Goal: Navigation & Orientation: Find specific page/section

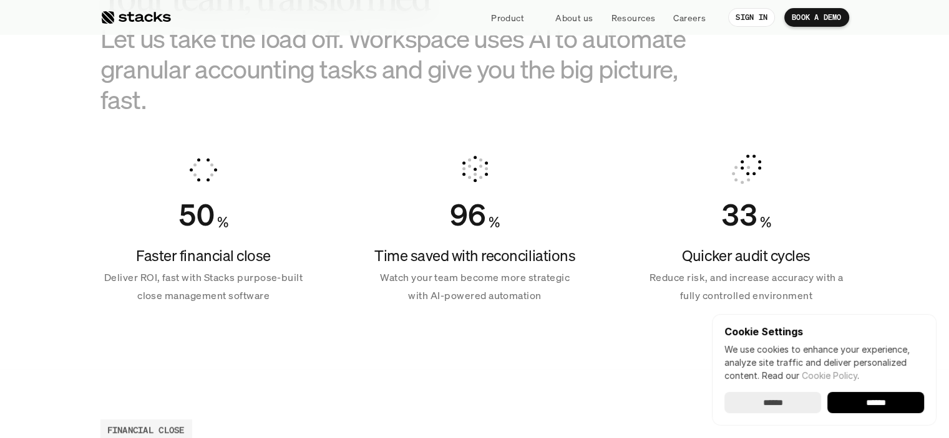
scroll to position [998, 0]
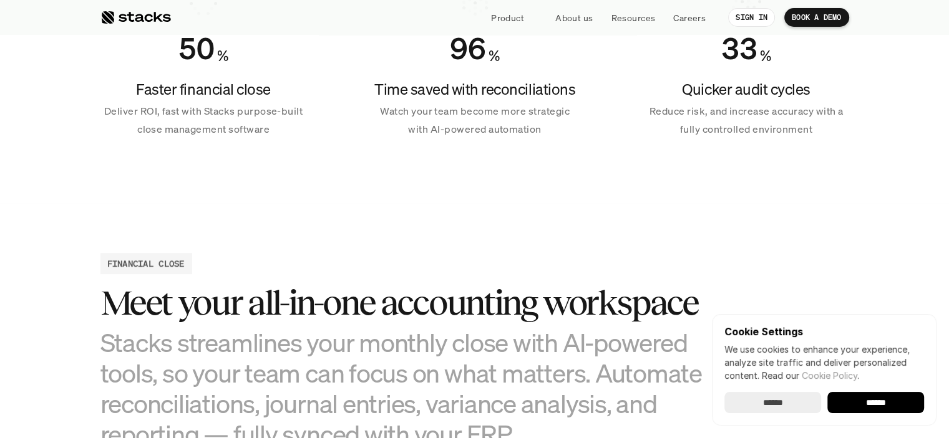
click at [914, 404] on input "******" at bounding box center [875, 402] width 97 height 21
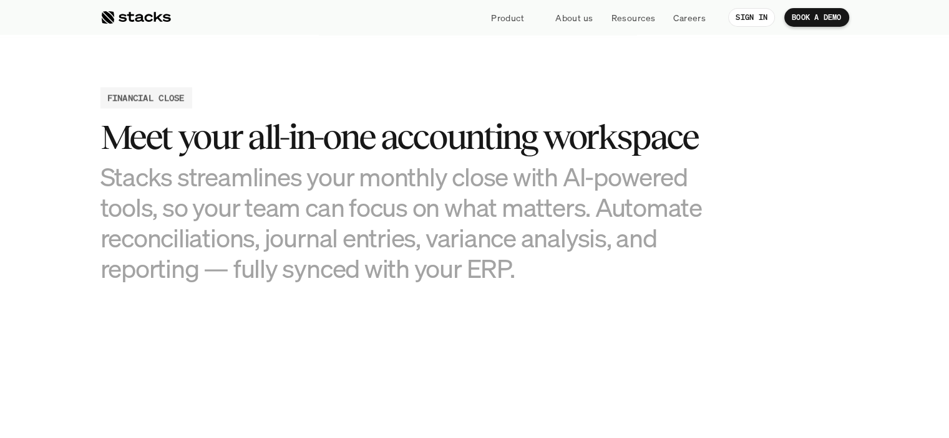
scroll to position [0, 0]
click at [222, 236] on h3 "Stacks streamlines your monthly close with AI-powered tools, so your team can f…" at bounding box center [412, 223] width 624 height 123
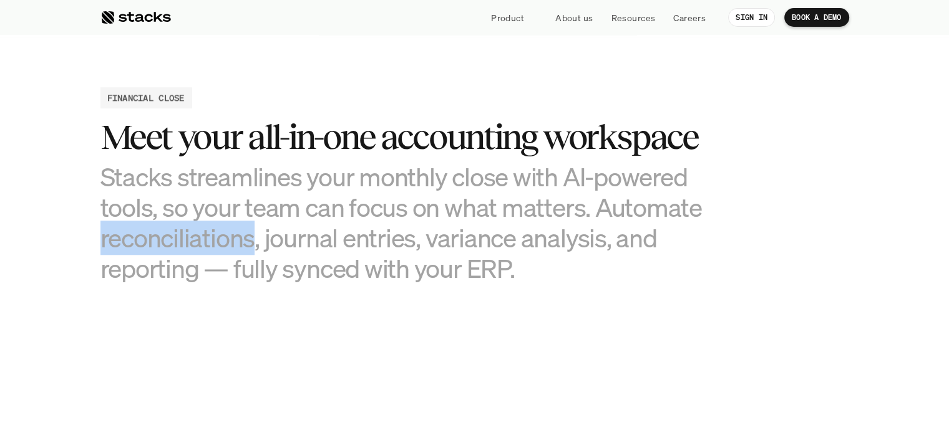
click at [222, 236] on h3 "Stacks streamlines your monthly close with AI-powered tools, so your team can f…" at bounding box center [412, 223] width 624 height 123
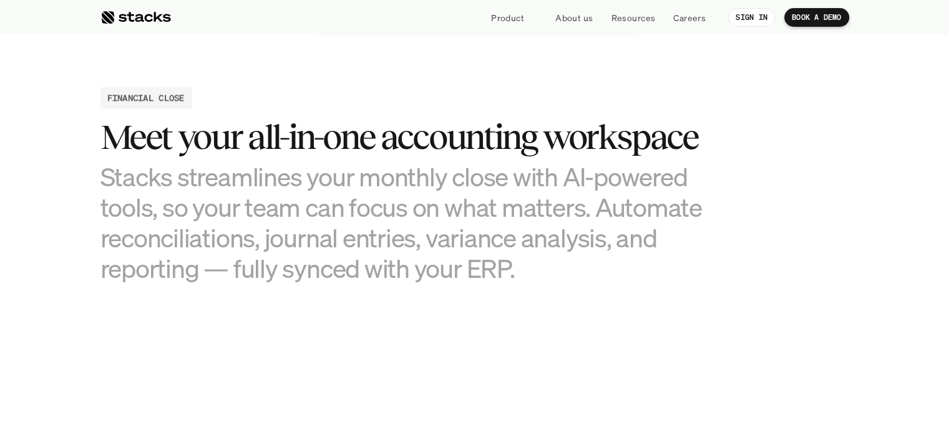
click at [316, 243] on h3 "Stacks streamlines your monthly close with AI-powered tools, so your team can f…" at bounding box center [412, 223] width 624 height 123
click at [420, 242] on h3 "Stacks streamlines your monthly close with AI-powered tools, so your team can f…" at bounding box center [412, 223] width 624 height 123
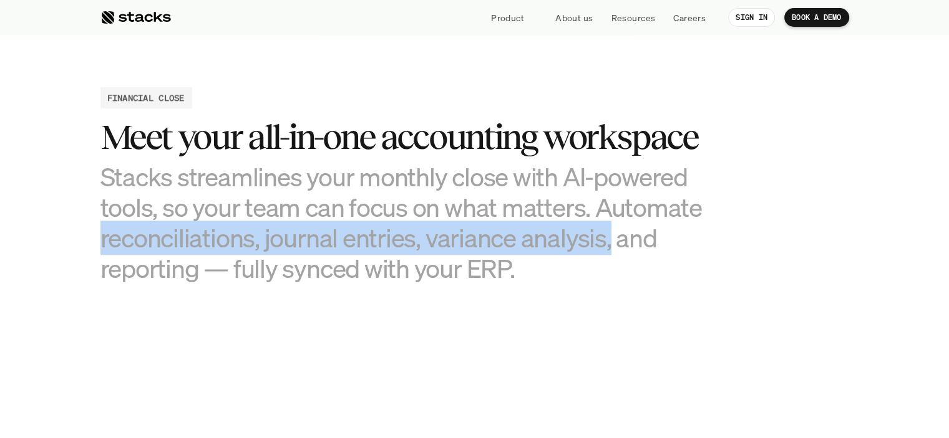
drag, startPoint x: 606, startPoint y: 241, endPoint x: 66, endPoint y: 234, distance: 540.1
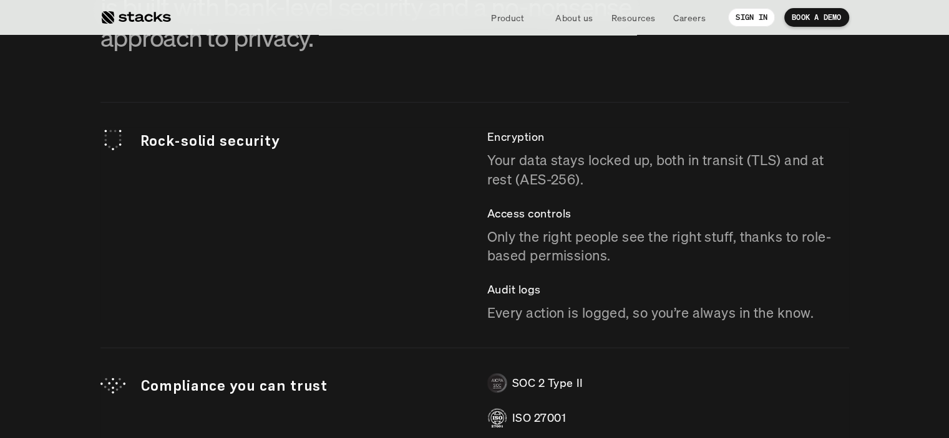
scroll to position [3274, 0]
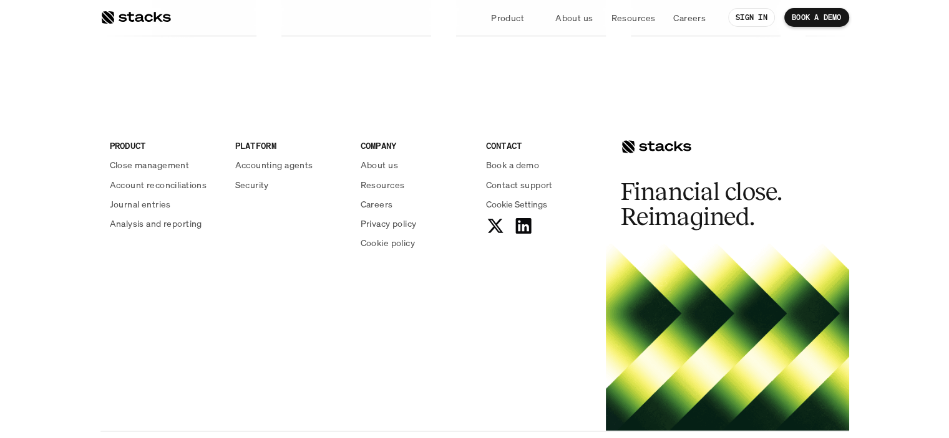
scroll to position [2259, 0]
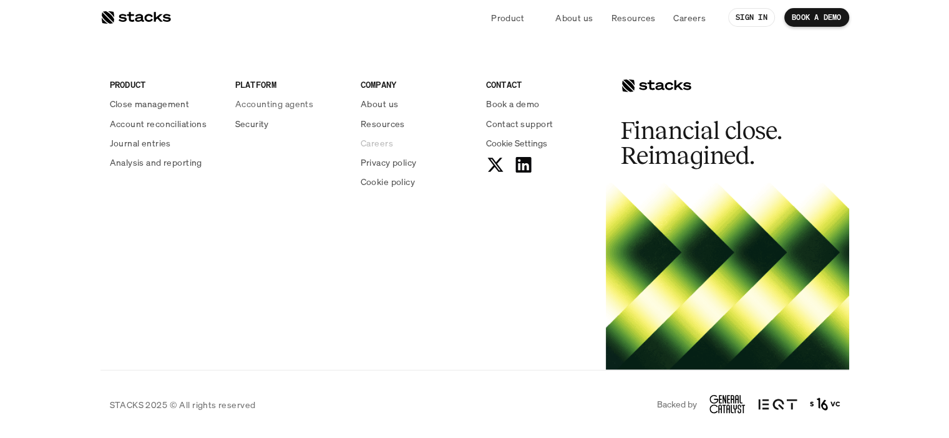
click at [382, 141] on p "Careers" at bounding box center [376, 142] width 32 height 13
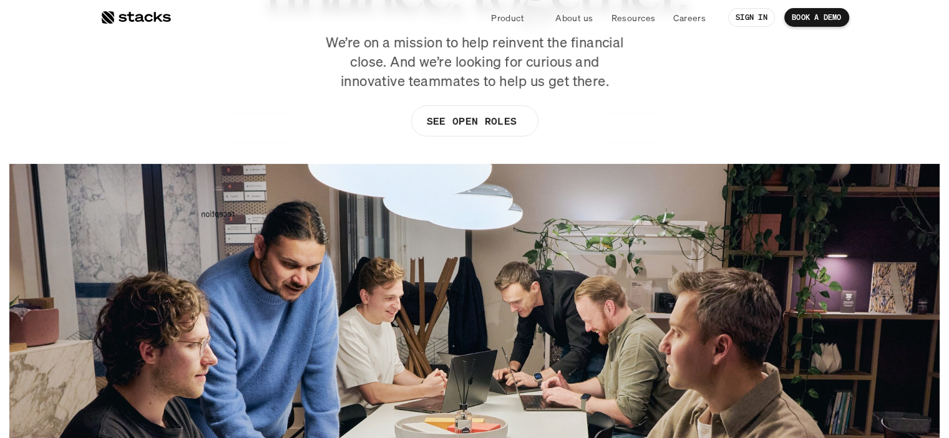
scroll to position [166, 0]
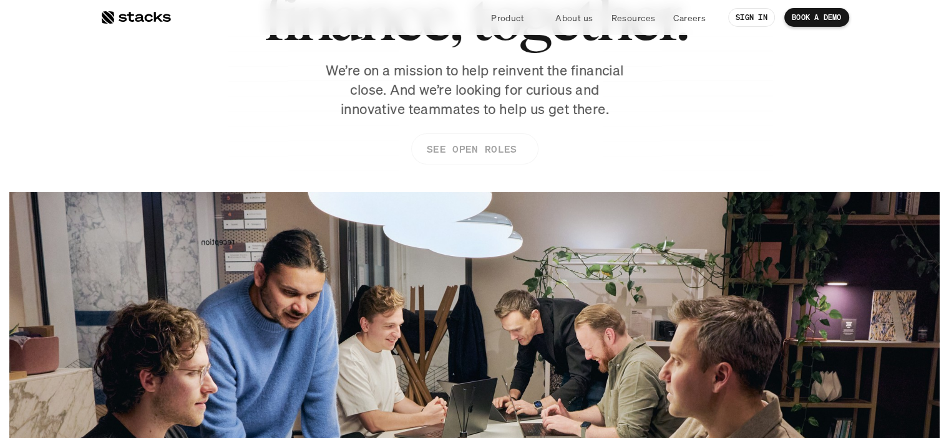
click at [429, 143] on p "SEE OPEN ROLES" at bounding box center [471, 149] width 90 height 18
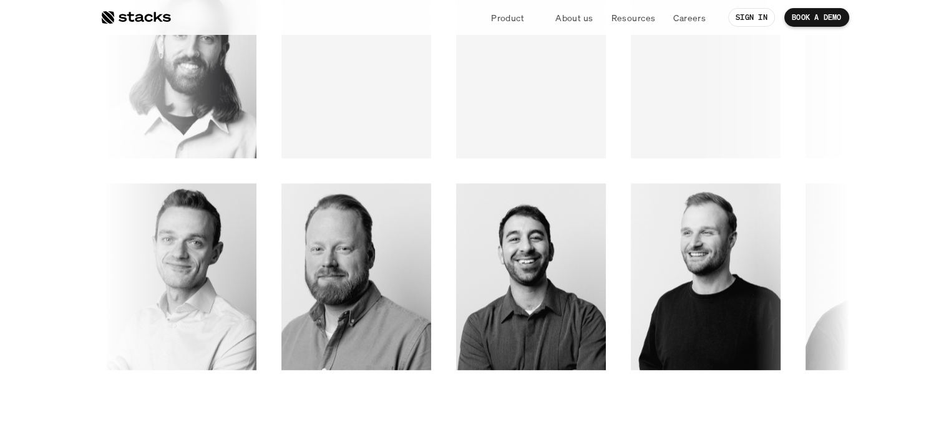
scroll to position [2259, 0]
